Goal: Check status: Check status

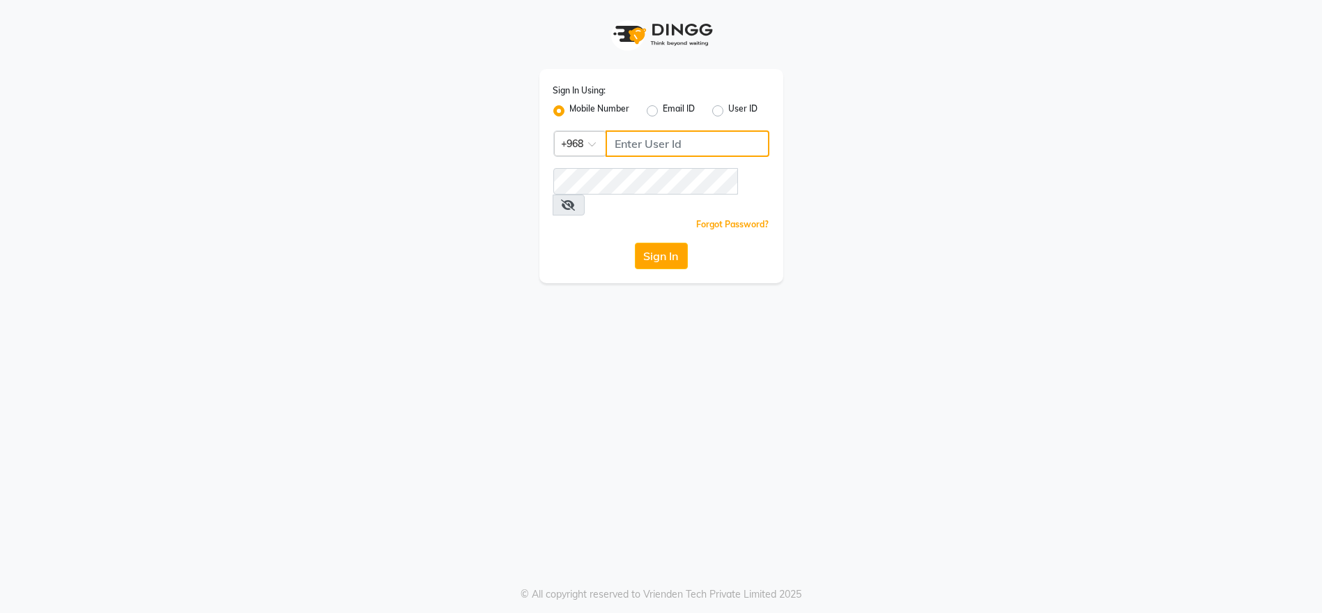
click at [661, 153] on input "Username" at bounding box center [688, 143] width 164 height 26
type input "79303570"
click at [585, 194] on span at bounding box center [569, 204] width 32 height 21
click at [785, 167] on div "Sign In Using: Mobile Number Email ID User ID Country Code × [PHONE_NUMBER] Rem…" at bounding box center [661, 141] width 265 height 283
click at [585, 194] on span at bounding box center [569, 204] width 32 height 21
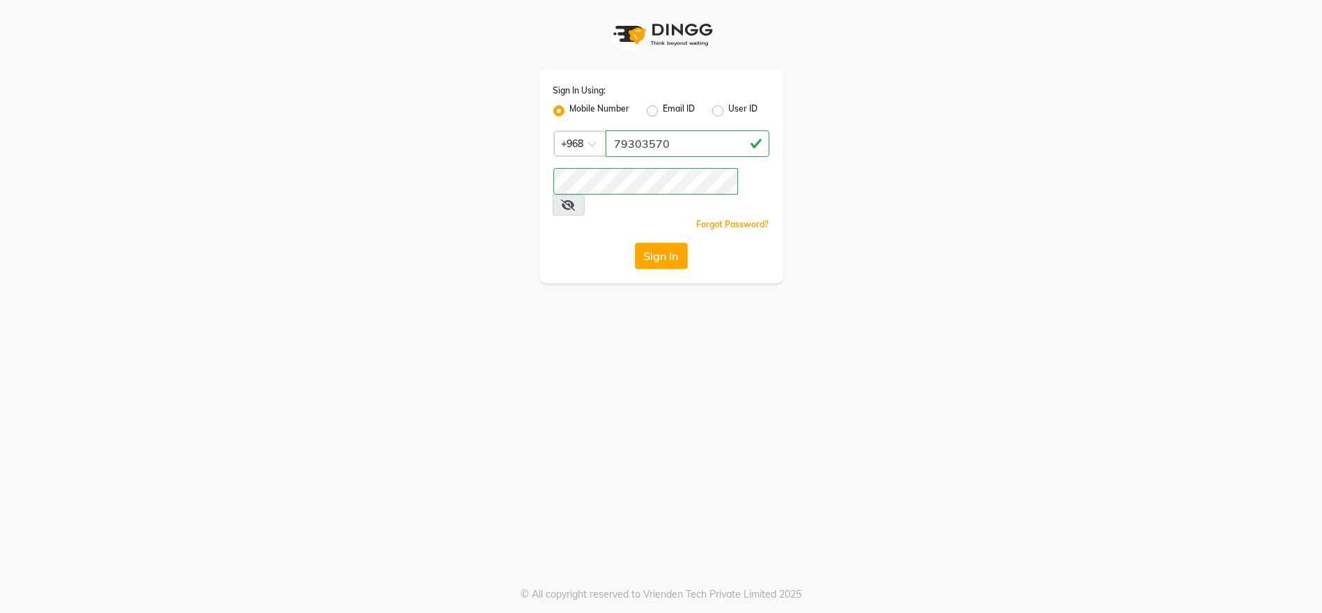
click at [576, 199] on icon at bounding box center [569, 204] width 14 height 11
click at [670, 242] on button "Sign In" at bounding box center [661, 255] width 53 height 26
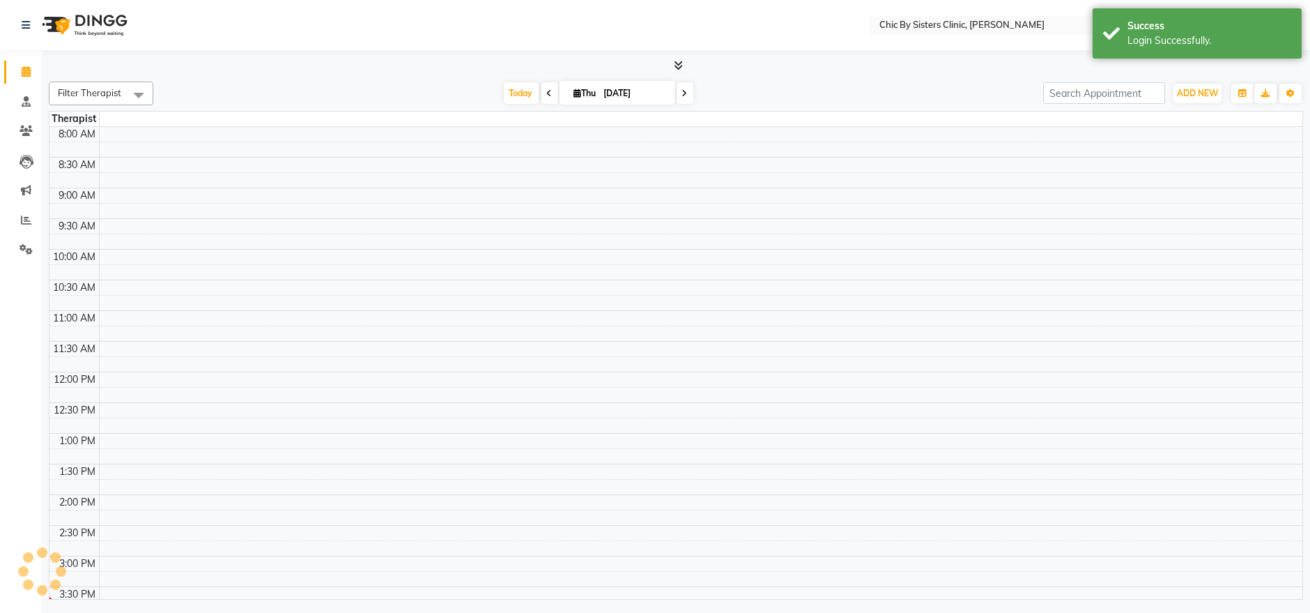
select select "en"
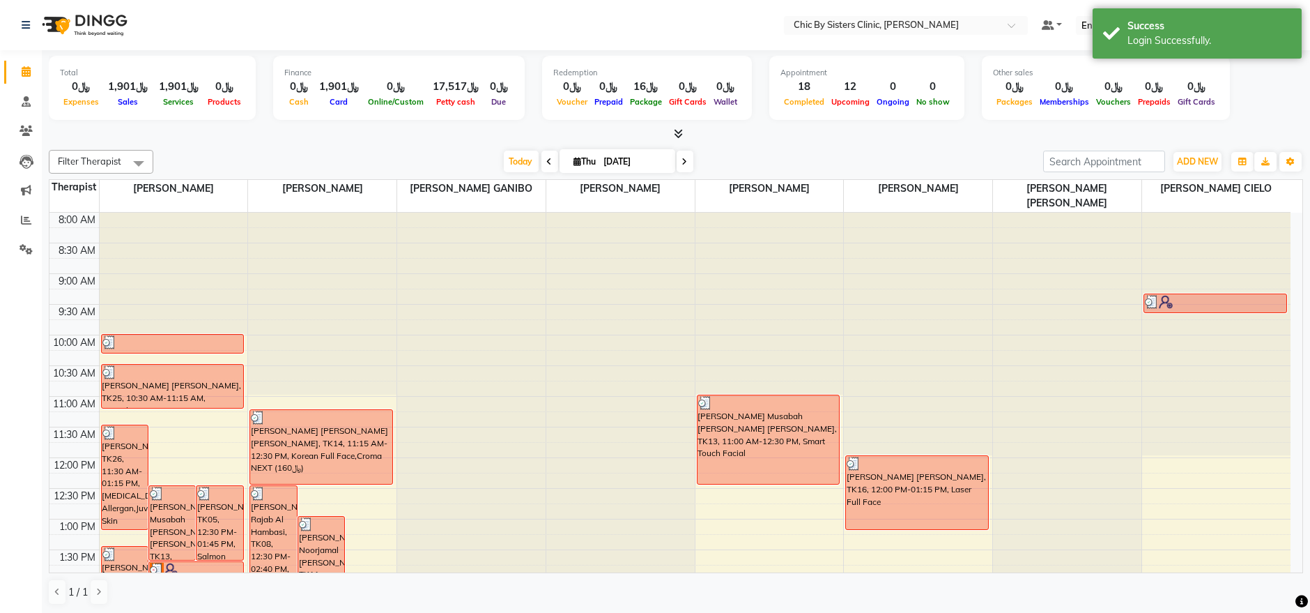
click at [596, 156] on span "Thu" at bounding box center [585, 161] width 29 height 10
select select "9"
select select "2025"
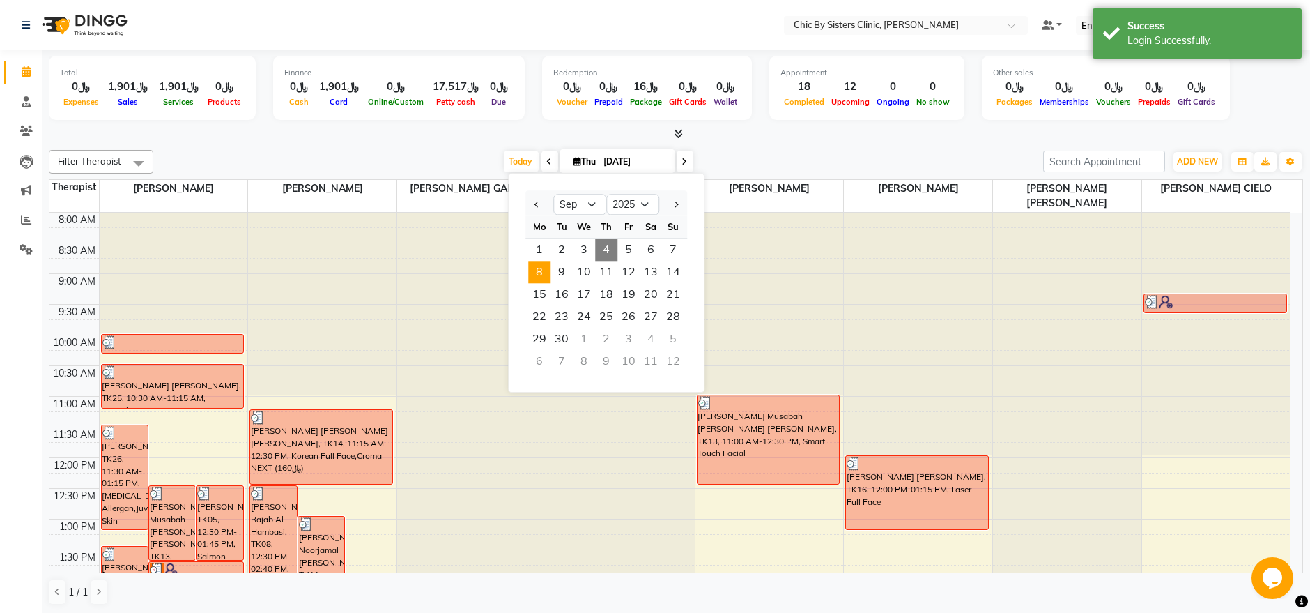
click at [531, 276] on span "8" at bounding box center [539, 272] width 22 height 22
type input "[DATE]"
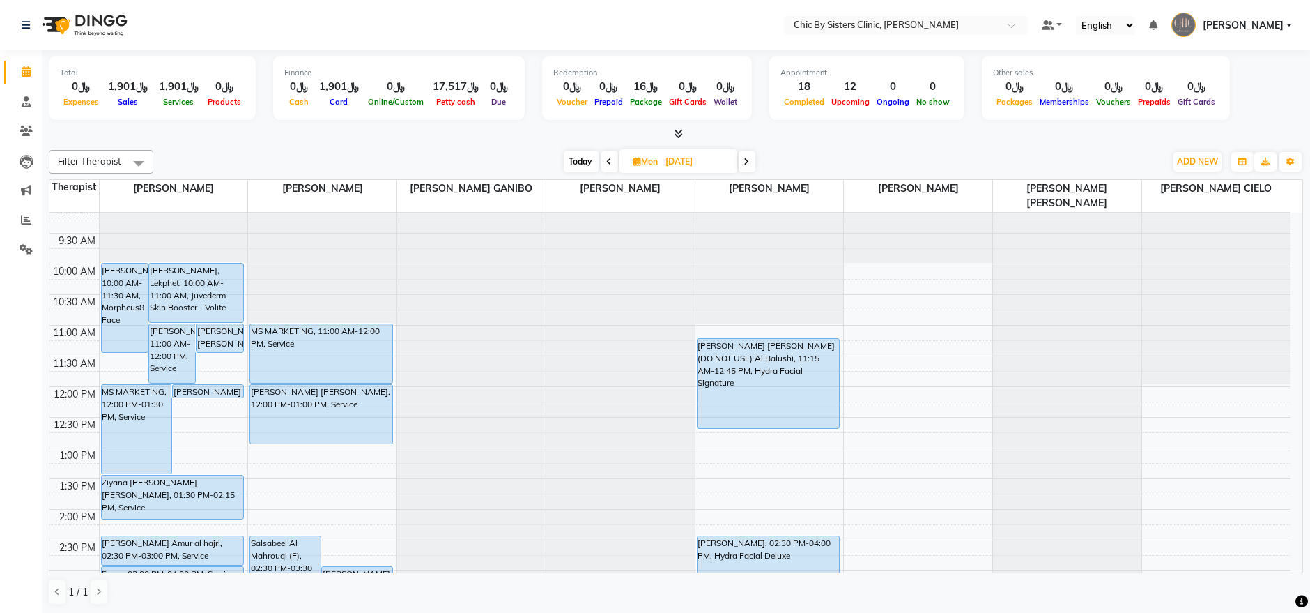
scroll to position [71, 0]
